Goal: Information Seeking & Learning: Understand process/instructions

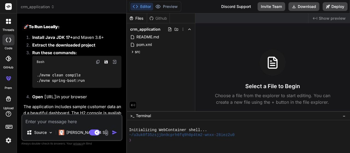
scroll to position [655, 0]
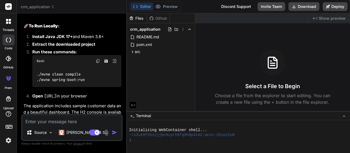
click at [99, 59] on img at bounding box center [98, 61] width 4 height 4
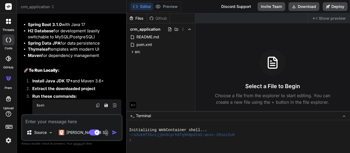
scroll to position [628, 0]
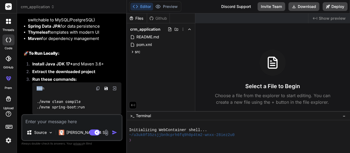
drag, startPoint x: 41, startPoint y: 75, endPoint x: 30, endPoint y: 76, distance: 11.1
click at [30, 76] on li "Run these commands: Bash ./mvnw clean compile ./mvnw spring-boot:run" at bounding box center [74, 98] width 93 height 44
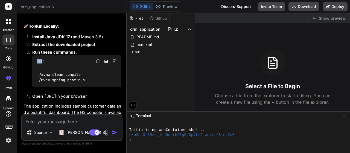
scroll to position [655, 0]
click at [114, 58] on img at bounding box center [114, 60] width 5 height 5
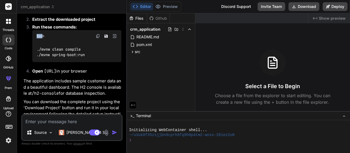
scroll to position [682, 0]
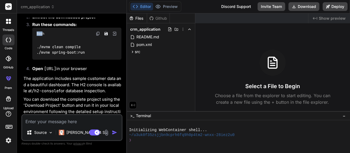
click at [98, 31] on img at bounding box center [98, 33] width 4 height 4
click at [42, 131] on p "Source" at bounding box center [40, 131] width 13 height 5
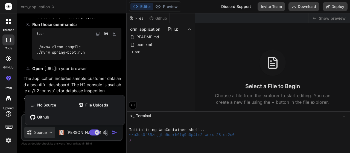
click at [63, 73] on div at bounding box center [175, 76] width 350 height 153
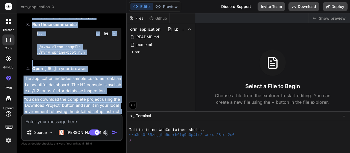
drag, startPoint x: 29, startPoint y: 48, endPoint x: 124, endPoint y: 109, distance: 113.2
click at [124, 109] on div "Bind AI Web Search Created with Pixso. Code Generator You give the CRM app in j…" at bounding box center [72, 82] width 110 height 139
copy div "Install Java JDK 17+ and Maven 3.6+ Extract the downloaded project Run these co…"
click at [154, 35] on span "README.md" at bounding box center [148, 37] width 24 height 7
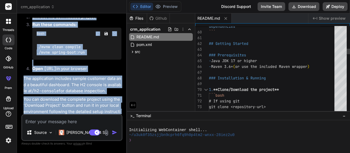
type textarea "x"
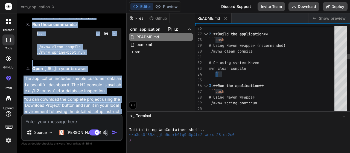
scroll to position [0, 0]
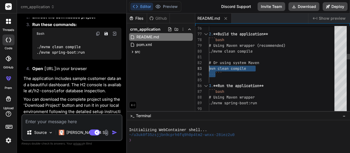
drag, startPoint x: 215, startPoint y: 70, endPoint x: 204, endPoint y: 67, distance: 11.0
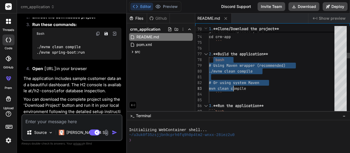
drag, startPoint x: 213, startPoint y: 59, endPoint x: 239, endPoint y: 96, distance: 44.6
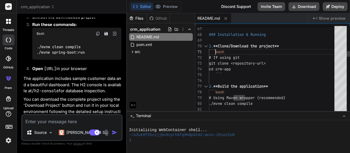
drag, startPoint x: 214, startPoint y: 51, endPoint x: 238, endPoint y: 74, distance: 33.0
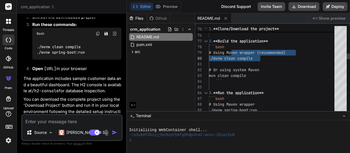
drag, startPoint x: 231, startPoint y: 52, endPoint x: 291, endPoint y: 53, distance: 60.1
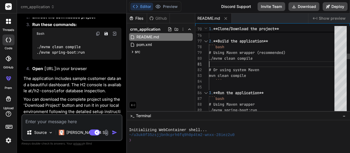
drag, startPoint x: 265, startPoint y: 58, endPoint x: 215, endPoint y: 54, distance: 50.7
drag, startPoint x: 236, startPoint y: 70, endPoint x: 230, endPoint y: 68, distance: 6.4
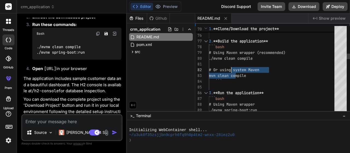
drag, startPoint x: 215, startPoint y: 75, endPoint x: 257, endPoint y: 71, distance: 42.8
drag, startPoint x: 255, startPoint y: 77, endPoint x: 214, endPoint y: 74, distance: 41.3
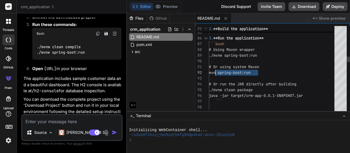
drag, startPoint x: 260, startPoint y: 72, endPoint x: 215, endPoint y: 72, distance: 44.8
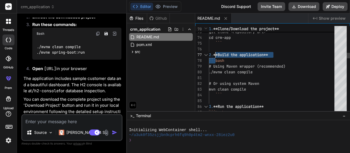
drag, startPoint x: 221, startPoint y: 54, endPoint x: 214, endPoint y: 53, distance: 7.2
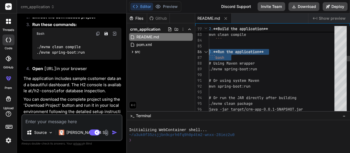
drag, startPoint x: 268, startPoint y: 52, endPoint x: 207, endPoint y: 51, distance: 60.9
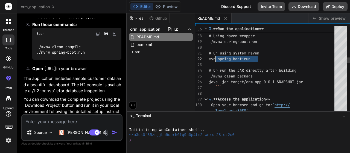
drag, startPoint x: 262, startPoint y: 59, endPoint x: 215, endPoint y: 55, distance: 47.1
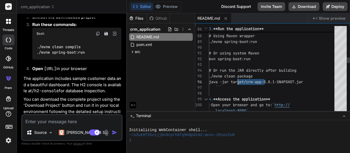
drag, startPoint x: 263, startPoint y: 76, endPoint x: 215, endPoint y: 83, distance: 48.5
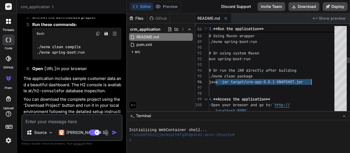
drag, startPoint x: 216, startPoint y: 77, endPoint x: 314, endPoint y: 78, distance: 97.8
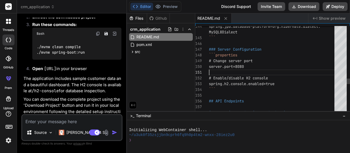
drag, startPoint x: 234, startPoint y: 68, endPoint x: 261, endPoint y: 69, distance: 27.1
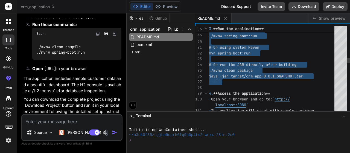
drag, startPoint x: 213, startPoint y: 50, endPoint x: 274, endPoint y: 79, distance: 67.6
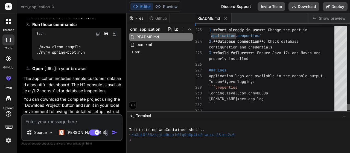
click at [349, 105] on div at bounding box center [347, 106] width 3 height 5
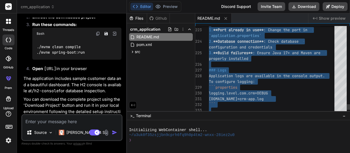
type textarea "3. **Build failures**: Ensure Java 17+ and Maven are properly installed ### Log…"
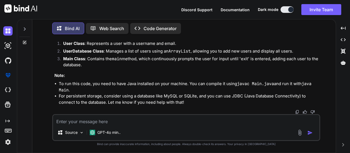
scroll to position [509, 0]
click at [23, 27] on icon at bounding box center [24, 29] width 4 height 4
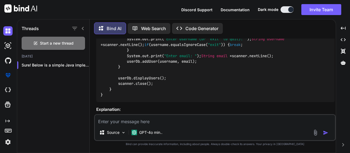
scroll to position [393, 0]
